Goal: Task Accomplishment & Management: Manage account settings

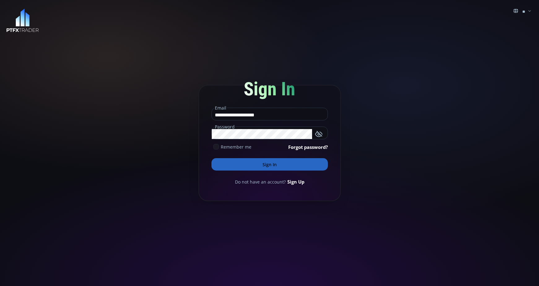
click at [273, 168] on button "Sign In" at bounding box center [270, 164] width 116 height 12
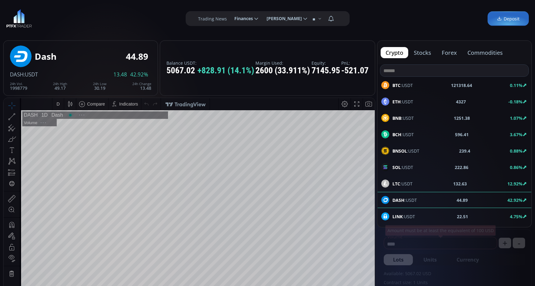
scroll to position [86, 0]
type input "*********"
click at [58, 105] on div "D" at bounding box center [57, 104] width 3 height 5
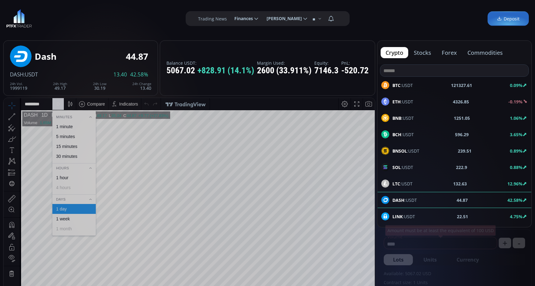
click at [64, 127] on div "1 minute" at bounding box center [64, 126] width 17 height 5
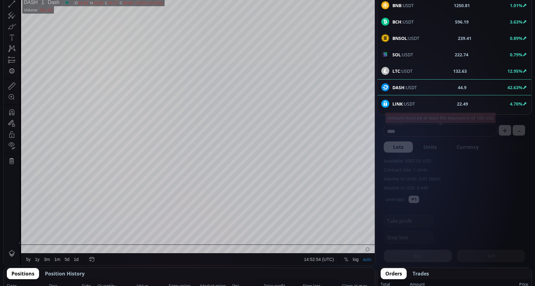
scroll to position [124, 0]
